Goal: Check status: Check status

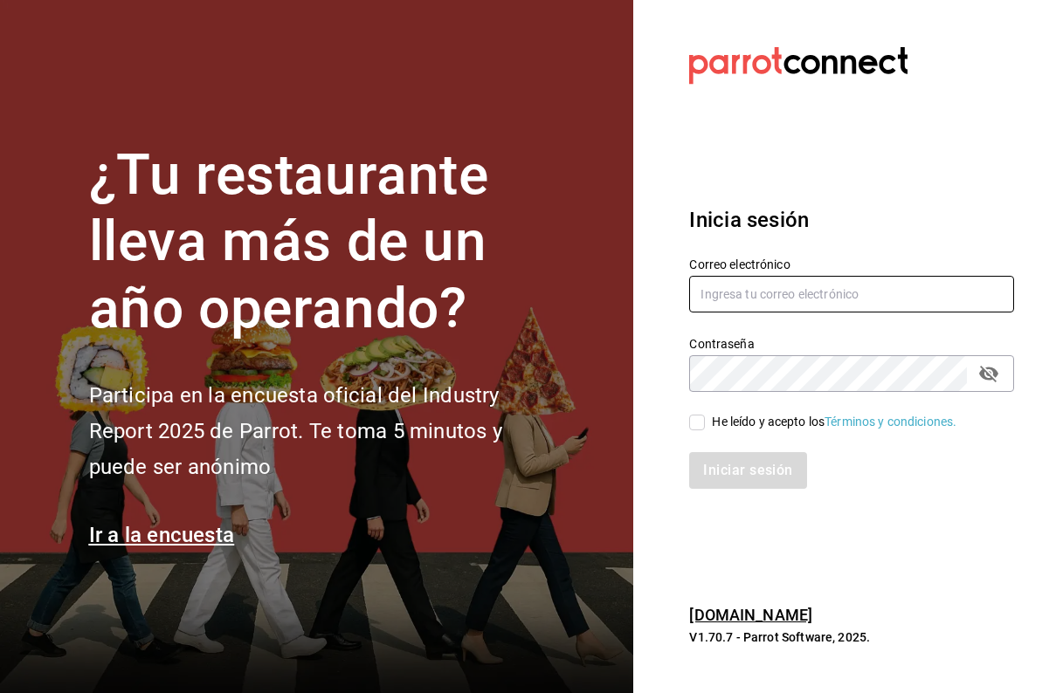
type input "[EMAIL_ADDRESS][DOMAIN_NAME]"
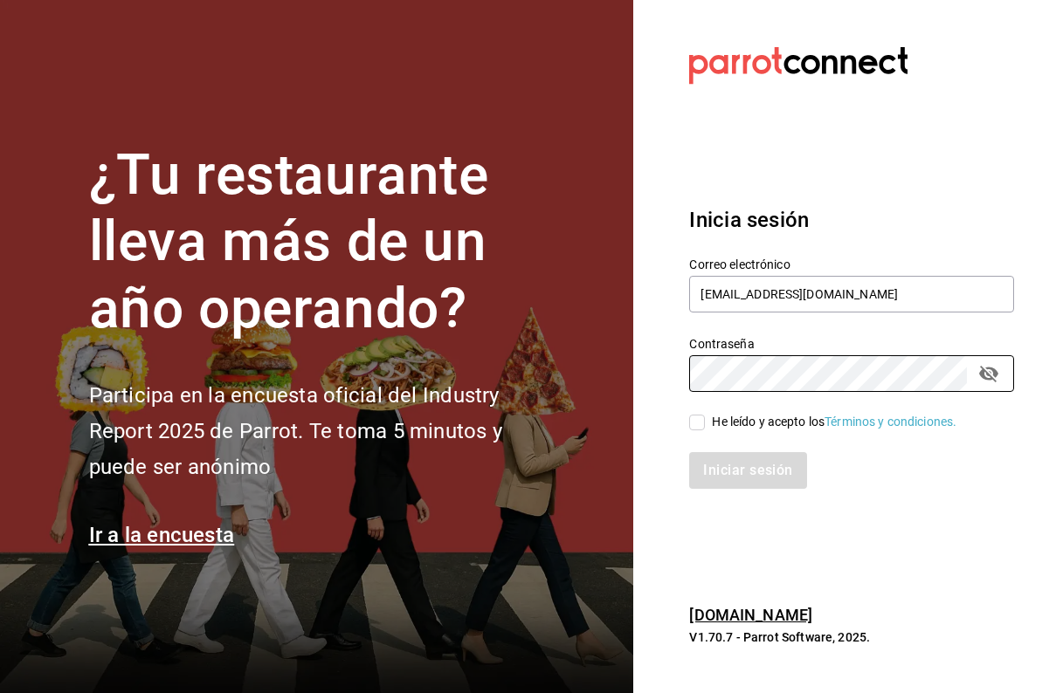
click at [692, 422] on input "He leído y acepto los Términos y condiciones." at bounding box center [697, 423] width 16 height 16
checkbox input "true"
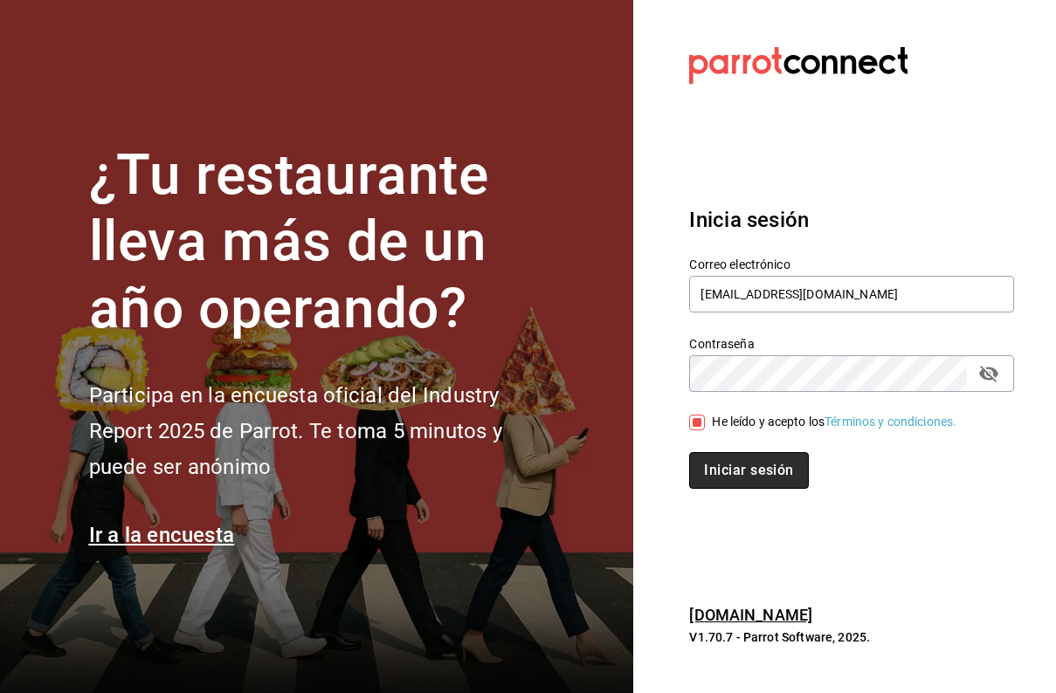
click at [707, 470] on button "Iniciar sesión" at bounding box center [748, 470] width 119 height 37
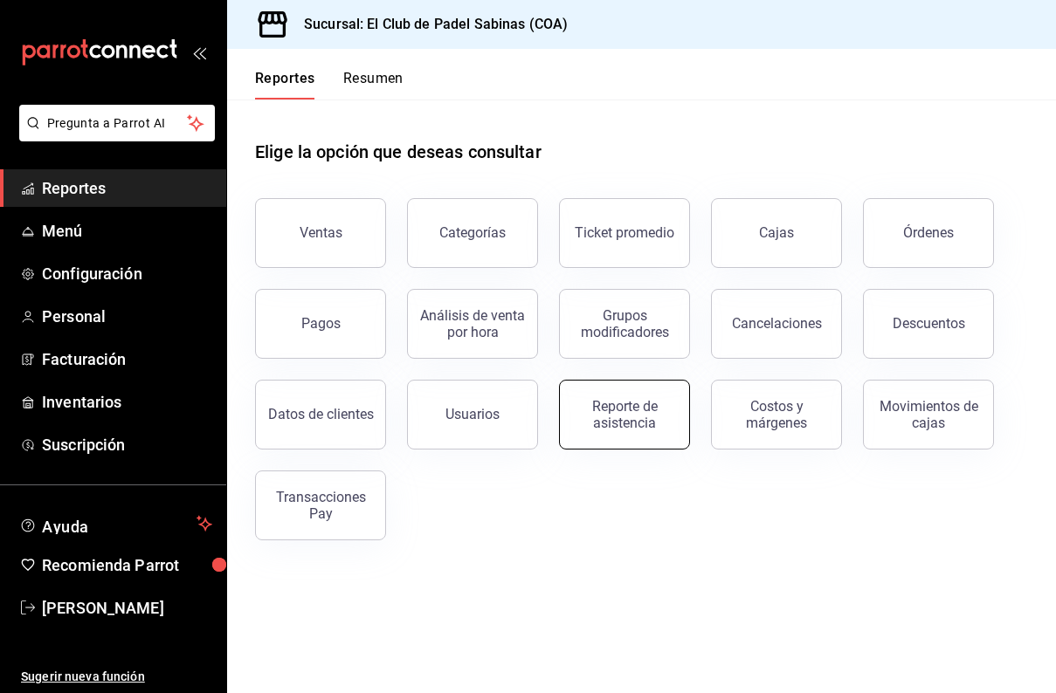
click at [628, 420] on div "Reporte de asistencia" at bounding box center [624, 414] width 108 height 33
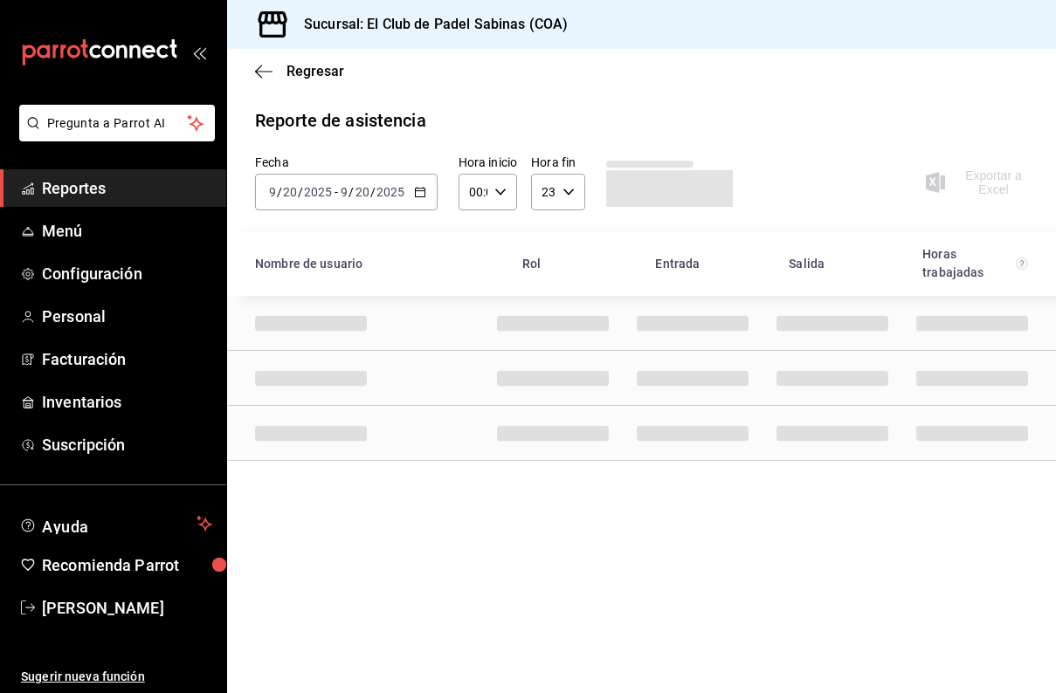
click at [422, 190] on icon "button" at bounding box center [420, 192] width 12 height 12
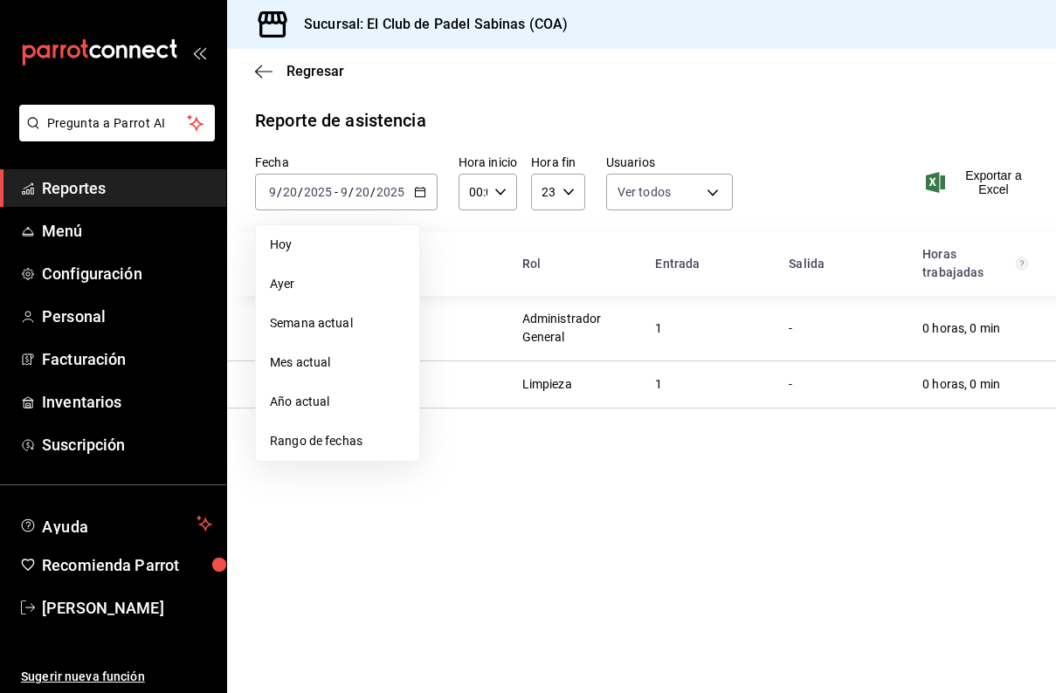
click at [303, 433] on span "Rango de fechas" at bounding box center [337, 441] width 135 height 18
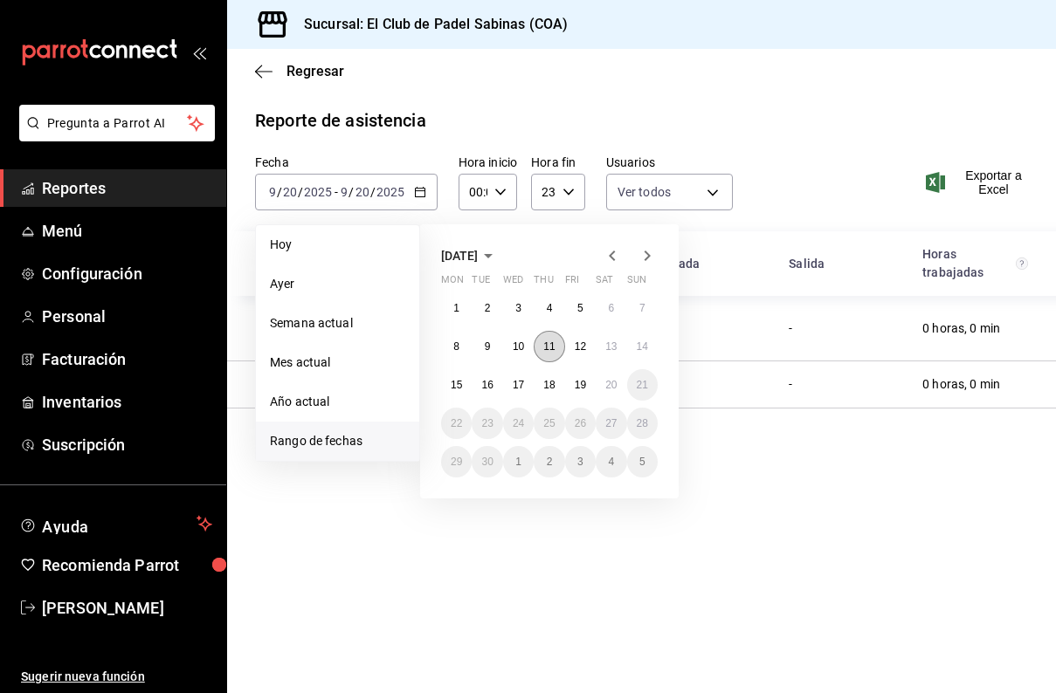
click at [552, 348] on abbr "11" at bounding box center [548, 347] width 11 height 12
click at [523, 379] on abbr "17" at bounding box center [518, 385] width 11 height 12
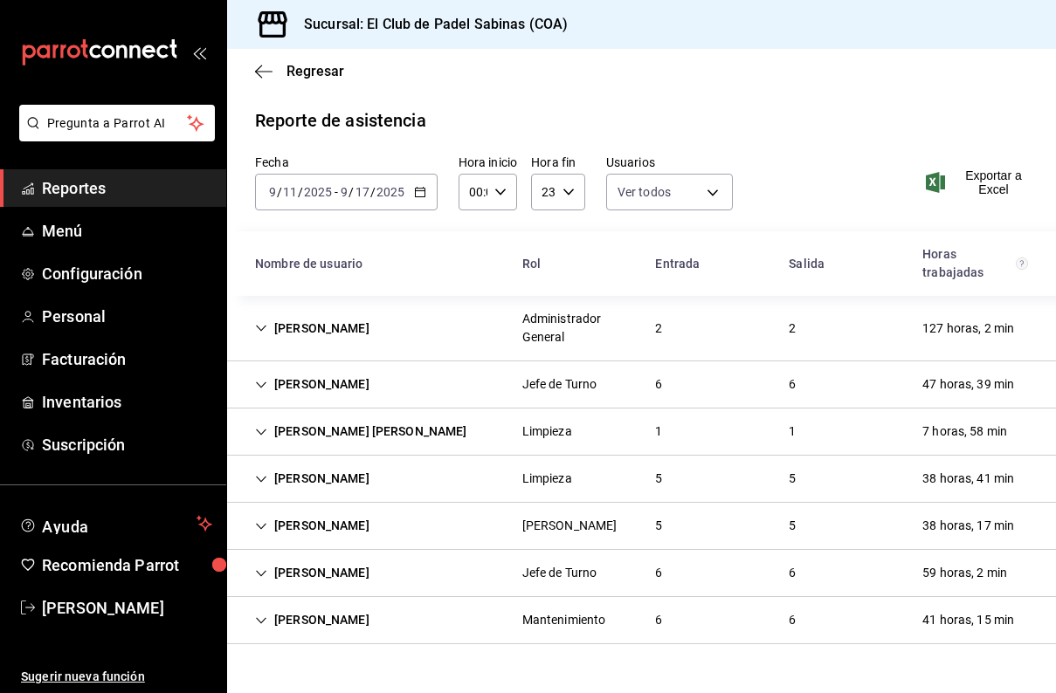
click at [310, 320] on div "Roberta Gomez" at bounding box center [312, 329] width 142 height 32
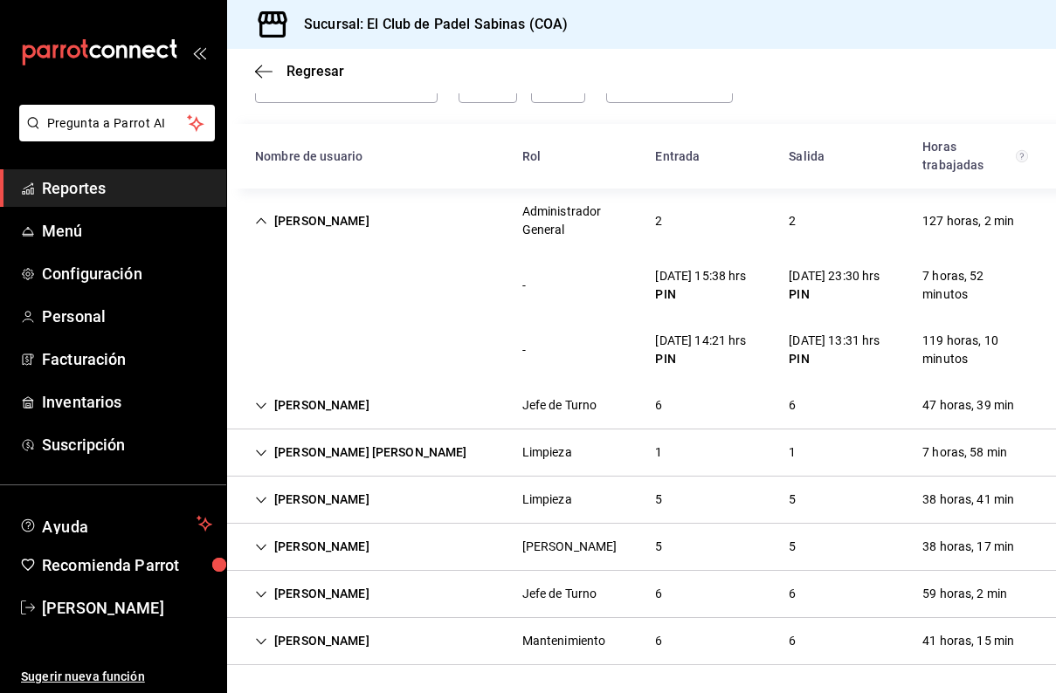
scroll to position [134, 0]
click at [415, 415] on div "Selena Tovar Jefe de Turno 6 6 47 horas, 39 min" at bounding box center [641, 405] width 829 height 47
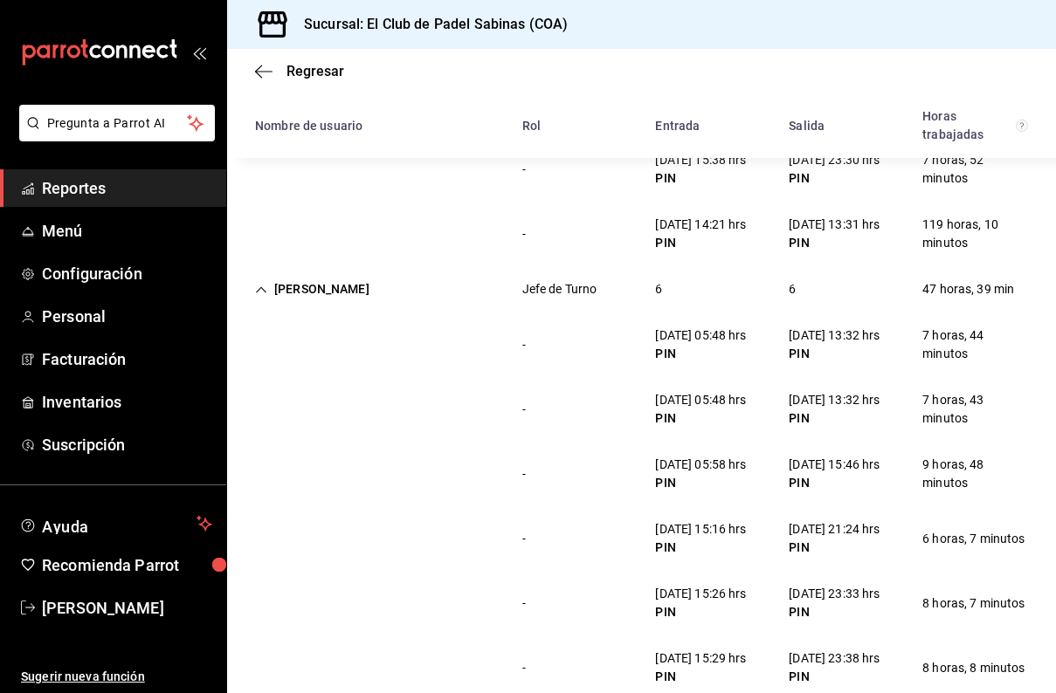
scroll to position [148, 0]
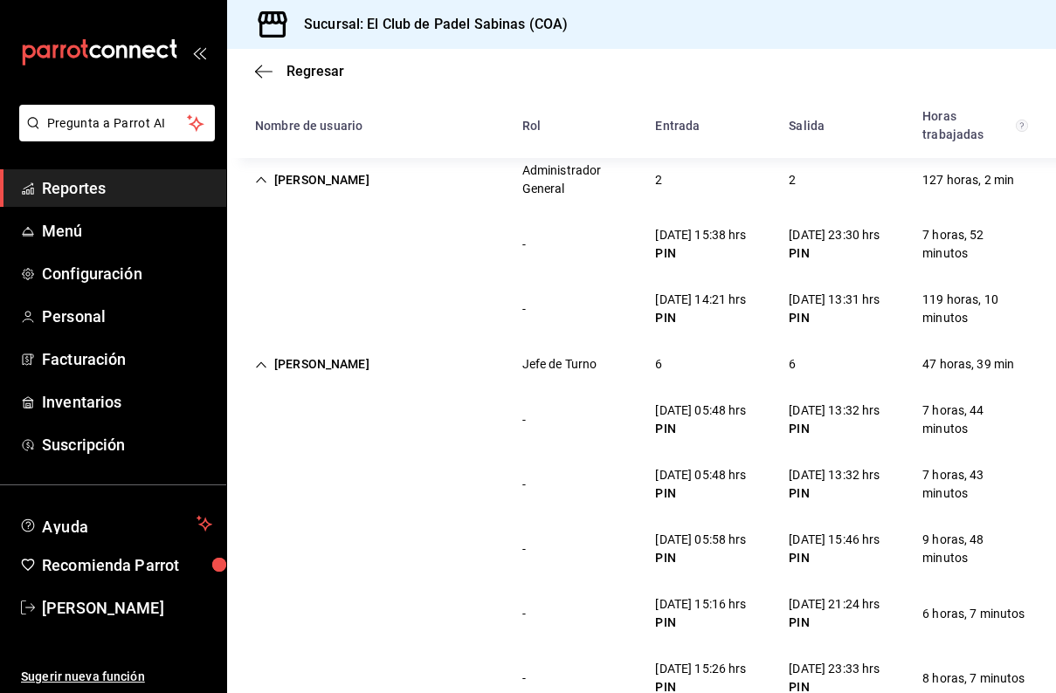
click at [376, 181] on div "Roberta Gomez Administrador General 2 2 127 horas, 2 min" at bounding box center [641, 180] width 829 height 65
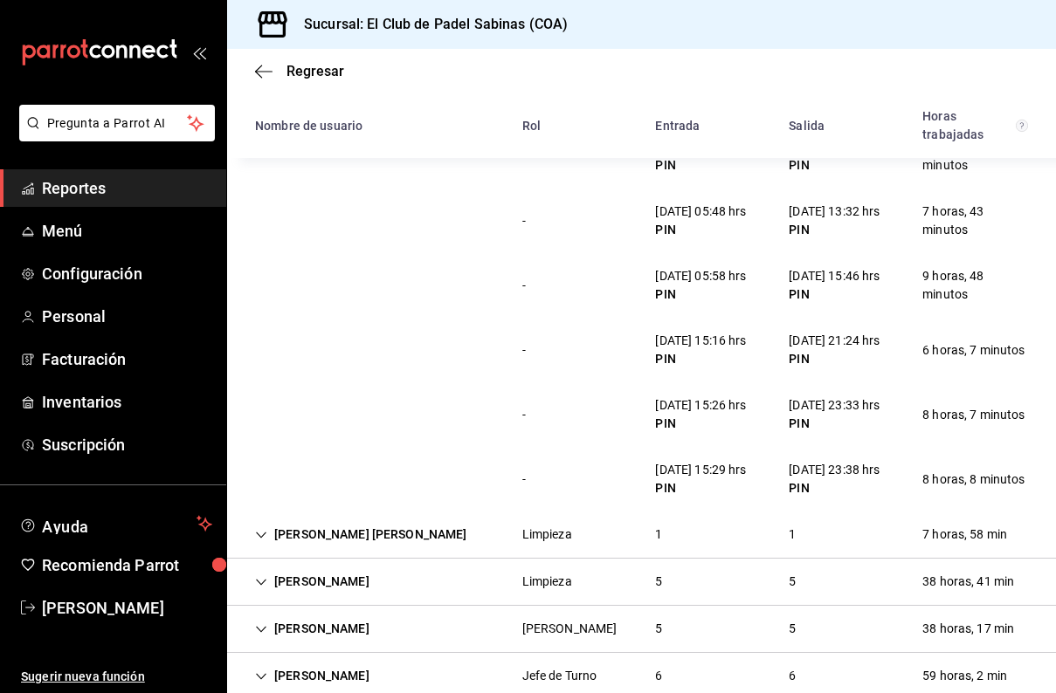
scroll to position [293, 0]
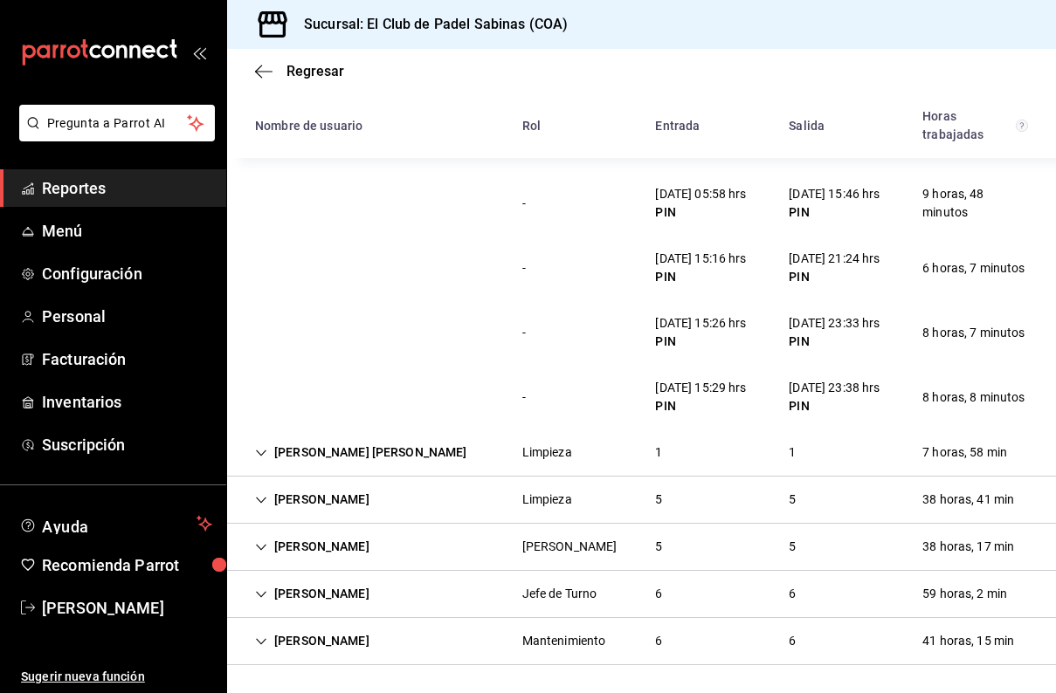
click at [406, 449] on div "Bertha Rosa Rivera Limpieza 1 1 7 horas, 58 min" at bounding box center [641, 453] width 829 height 47
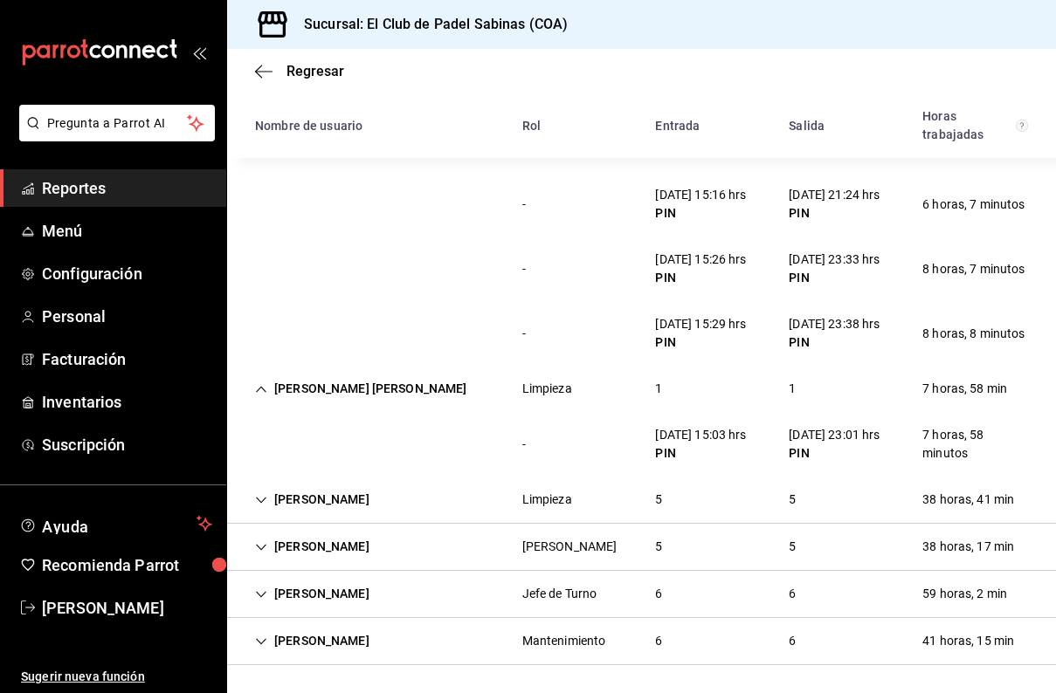
scroll to position [0, 0]
click at [342, 377] on div "Bertha Rosa Rivera" at bounding box center [361, 389] width 240 height 32
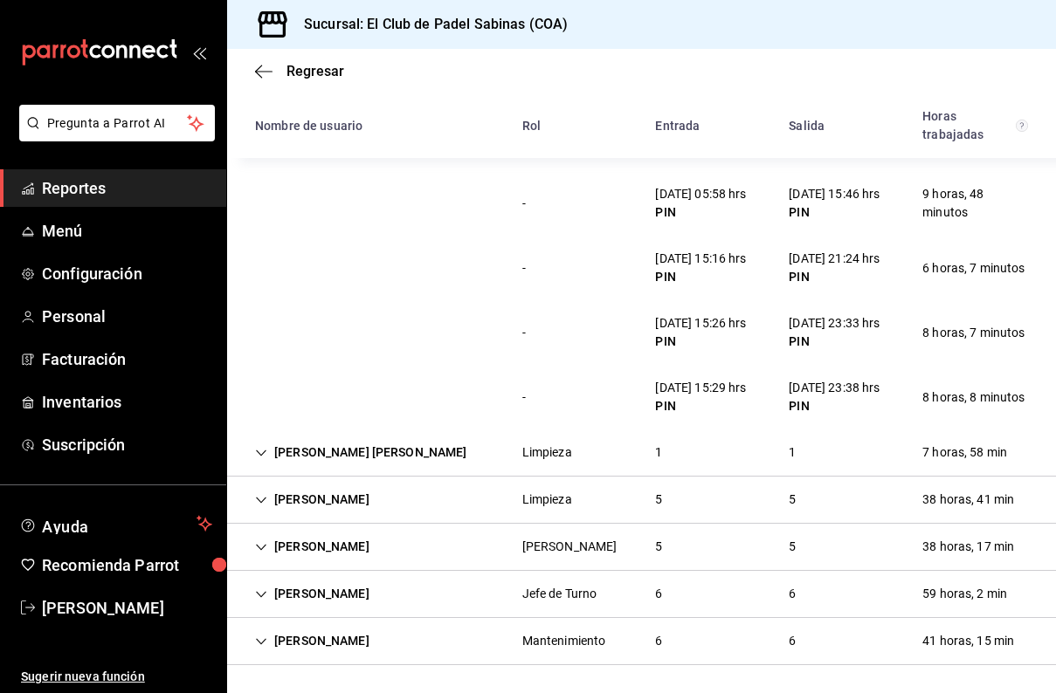
scroll to position [476, 0]
click at [339, 458] on div "Bertha Rosa Rivera" at bounding box center [361, 453] width 240 height 32
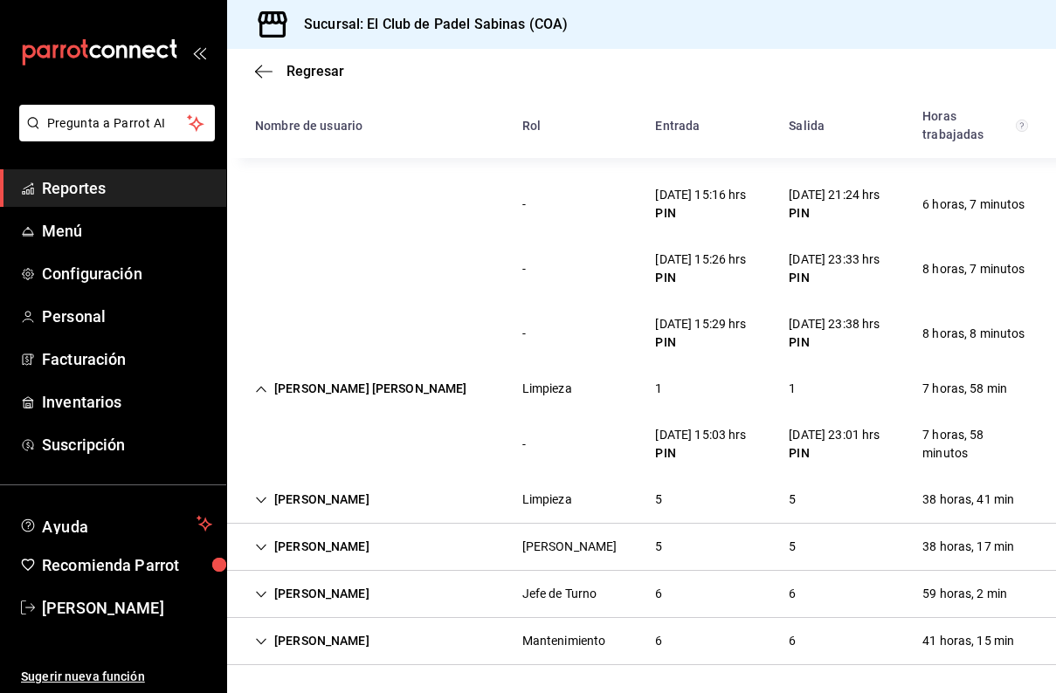
click at [334, 516] on div "Adriana Rocha Hernandez" at bounding box center [312, 500] width 142 height 32
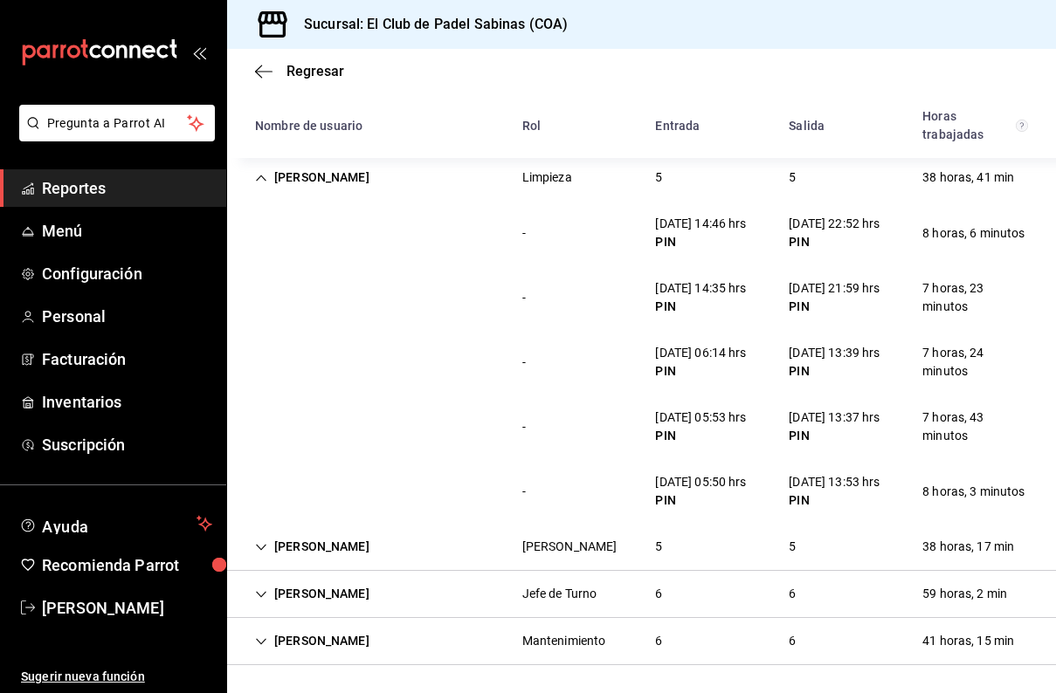
scroll to position [971, 0]
click at [359, 542] on div "Fidel Velador" at bounding box center [312, 547] width 142 height 32
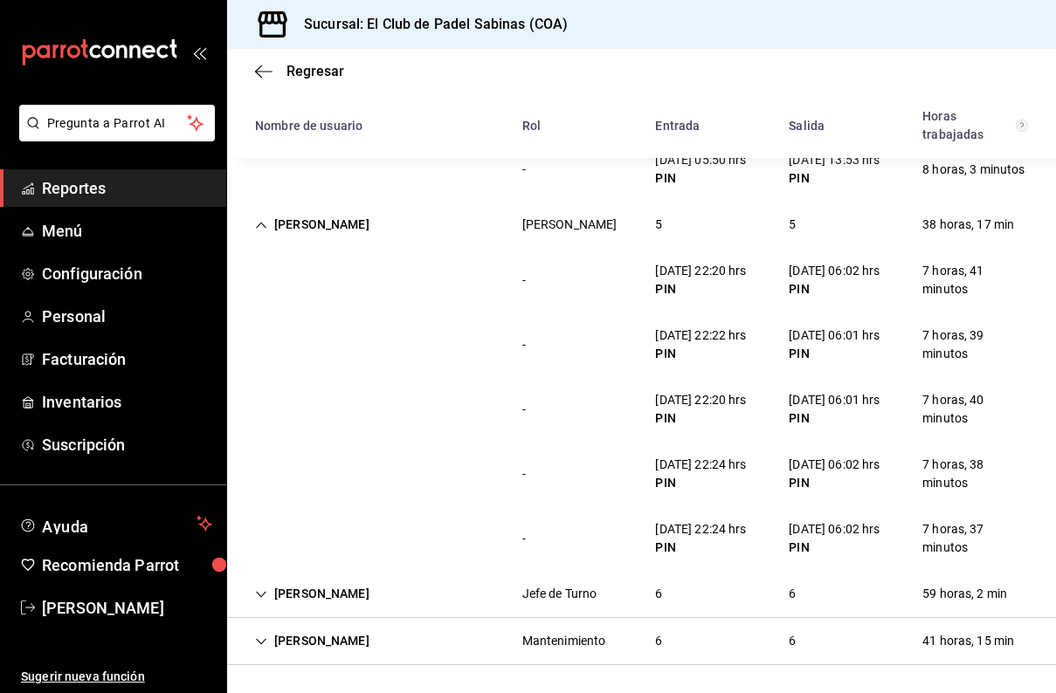
scroll to position [1386, 0]
click at [588, 589] on div "Jefe de Turno" at bounding box center [559, 594] width 75 height 18
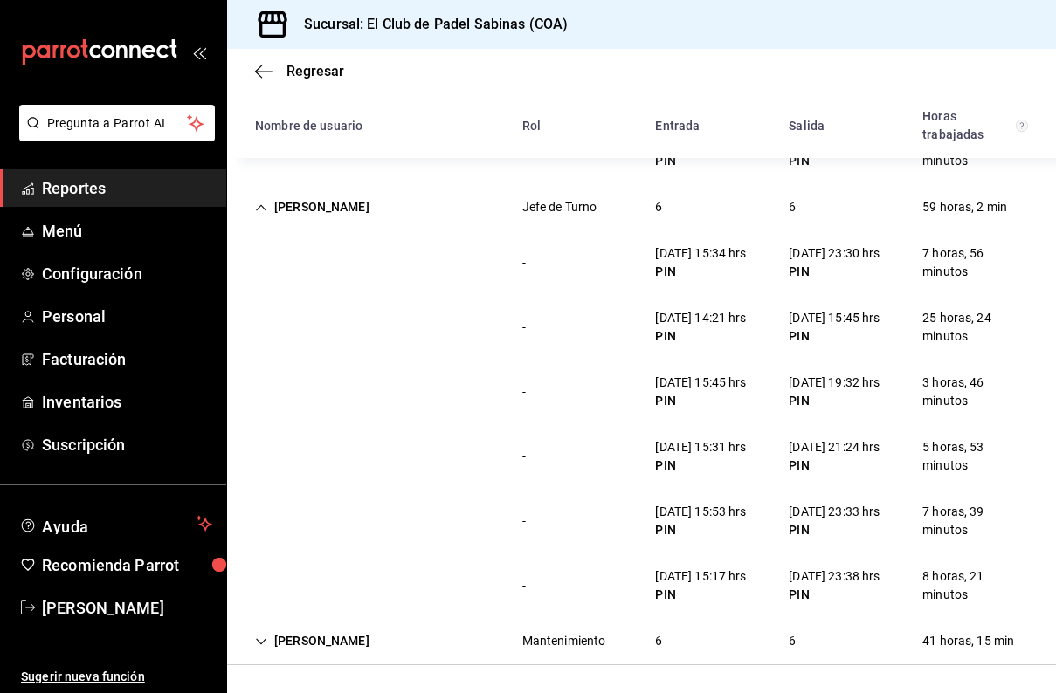
scroll to position [0, 0]
click at [469, 641] on div "Angel Santos Mantenimiento 6 6 41 horas, 15 min" at bounding box center [641, 641] width 829 height 47
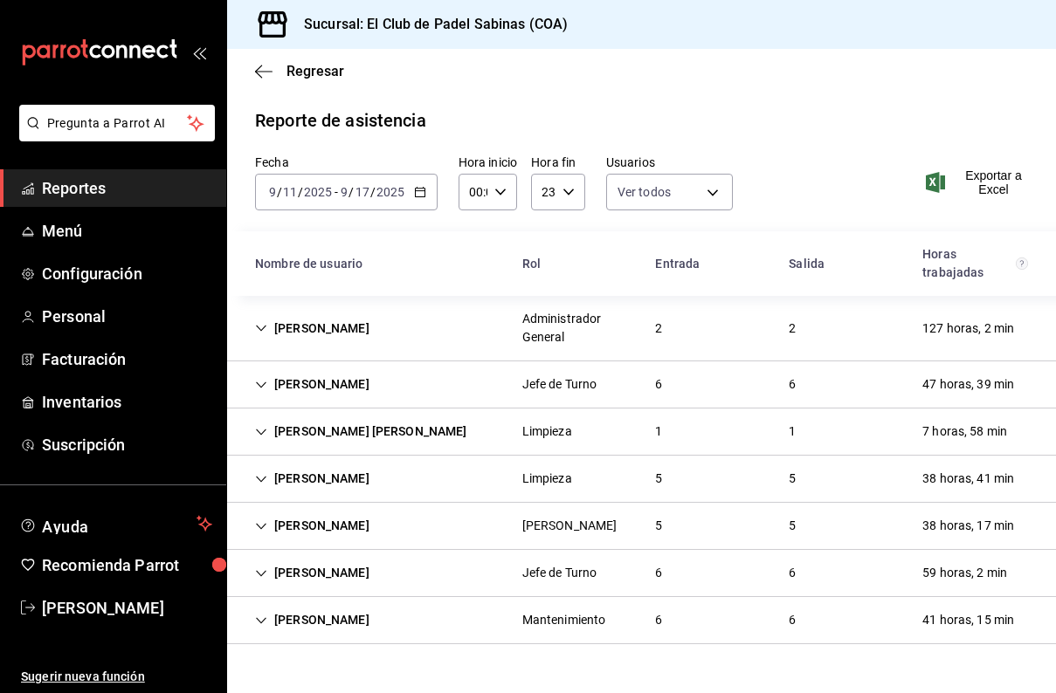
click at [476, 531] on div "Fidel Velador Velador 5 5 38 horas, 17 min" at bounding box center [641, 526] width 829 height 47
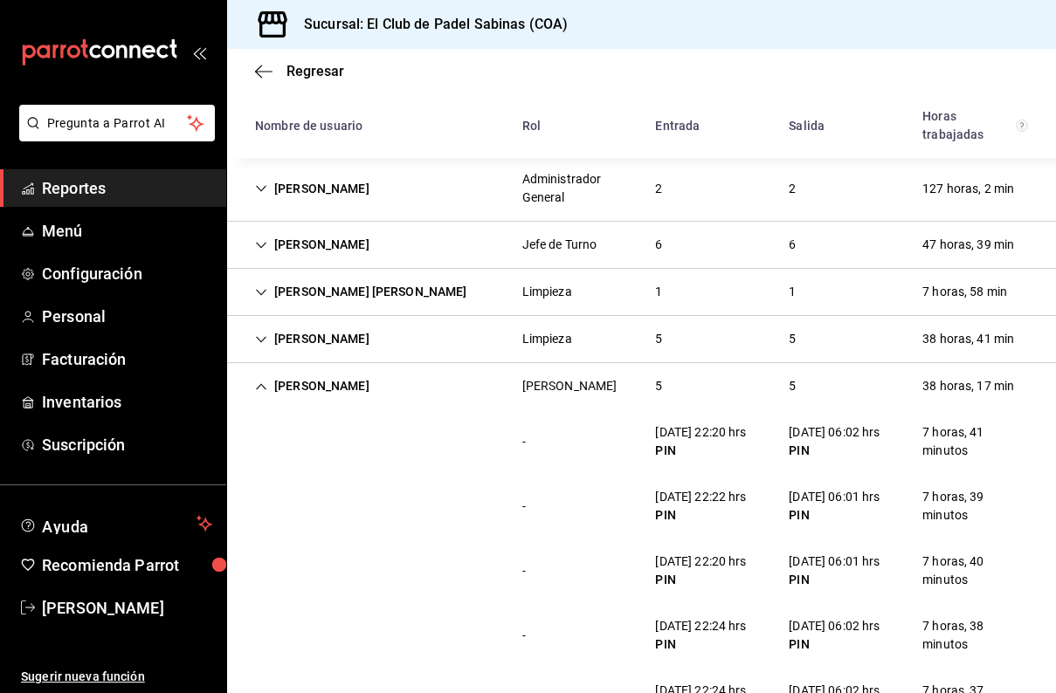
scroll to position [133, 0]
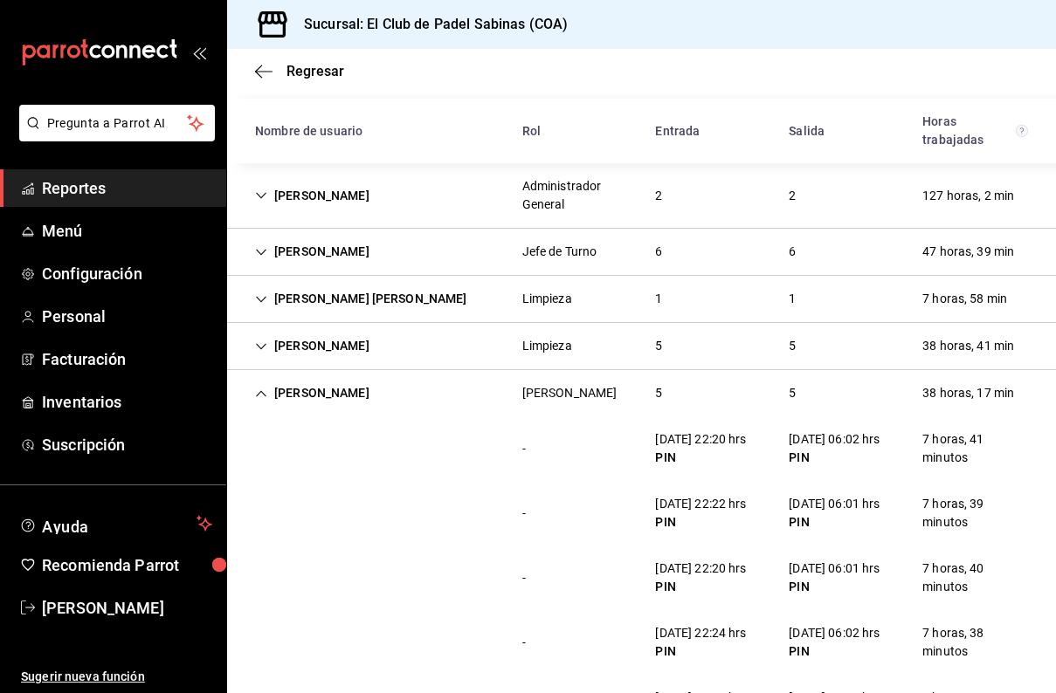
click at [608, 286] on div "Bertha Rosa Rivera Limpieza 1 1 7 horas, 58 min" at bounding box center [641, 299] width 829 height 47
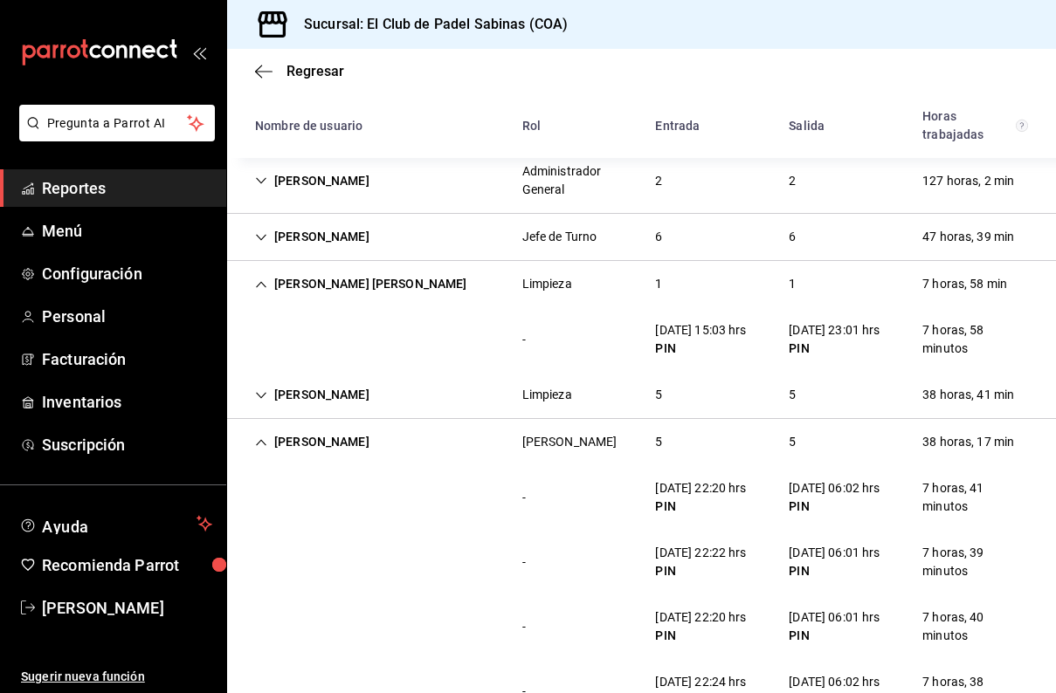
scroll to position [148, 0]
click at [508, 237] on div "Jefe de Turno" at bounding box center [559, 236] width 103 height 32
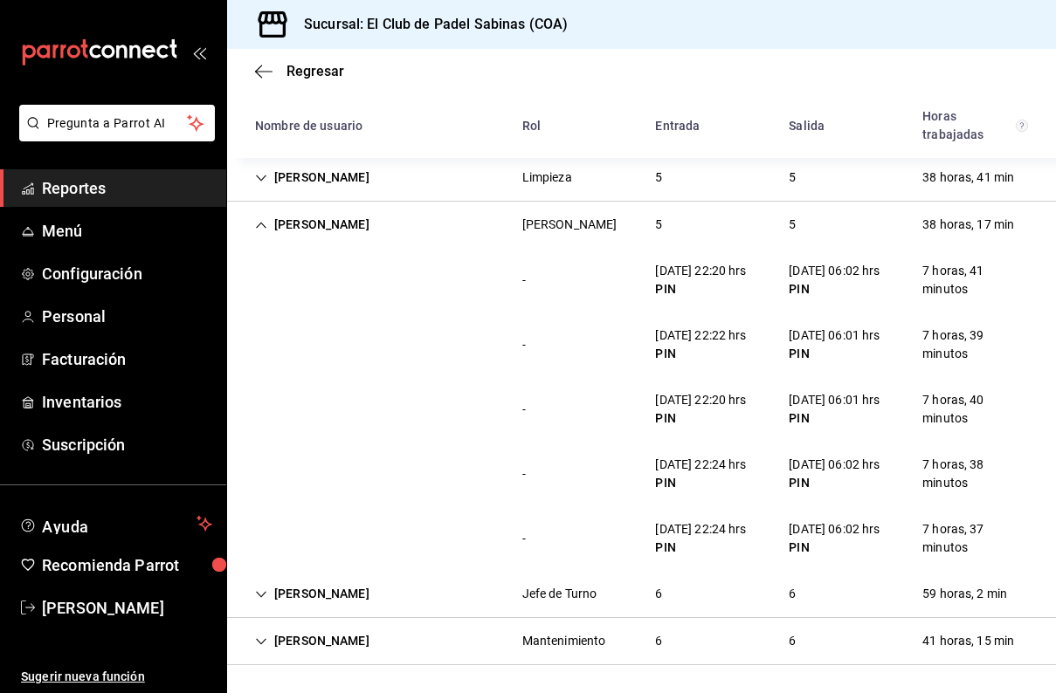
scroll to position [0, 0]
click at [444, 608] on div "Alejandro Treviño Jefe de Turno 6 6 59 horas, 2 min" at bounding box center [641, 594] width 829 height 47
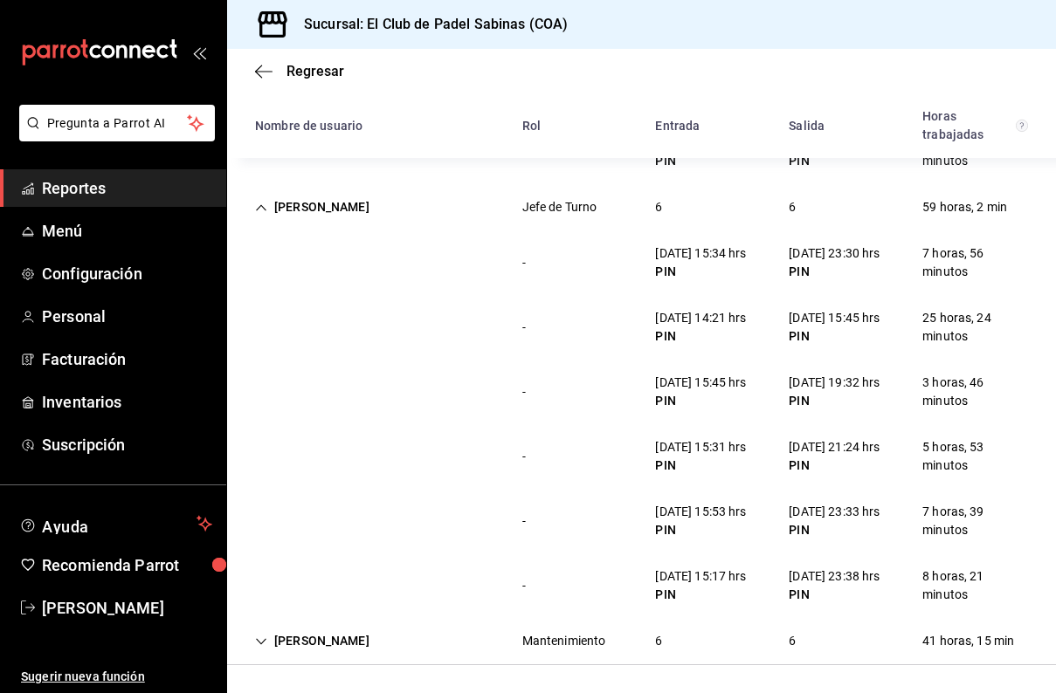
scroll to position [1424, 0]
